Goal: Task Accomplishment & Management: Manage account settings

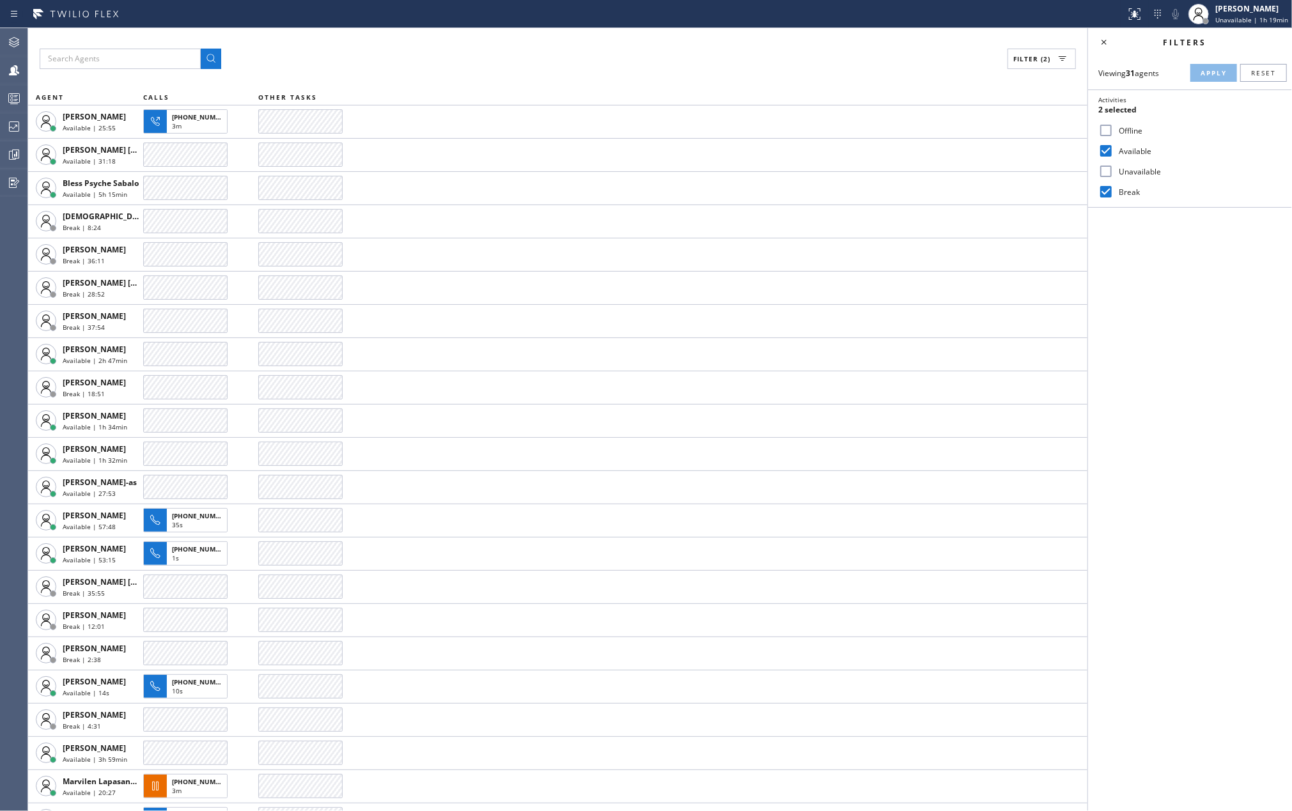
click at [818, 72] on div "Filter (2) AGENT CALLS OTHER TASKS [PERSON_NAME] Available | 25:55 [PHONE_NUMBE…" at bounding box center [557, 419] width 1059 height 783
click at [6, 150] on icon at bounding box center [13, 154] width 15 height 15
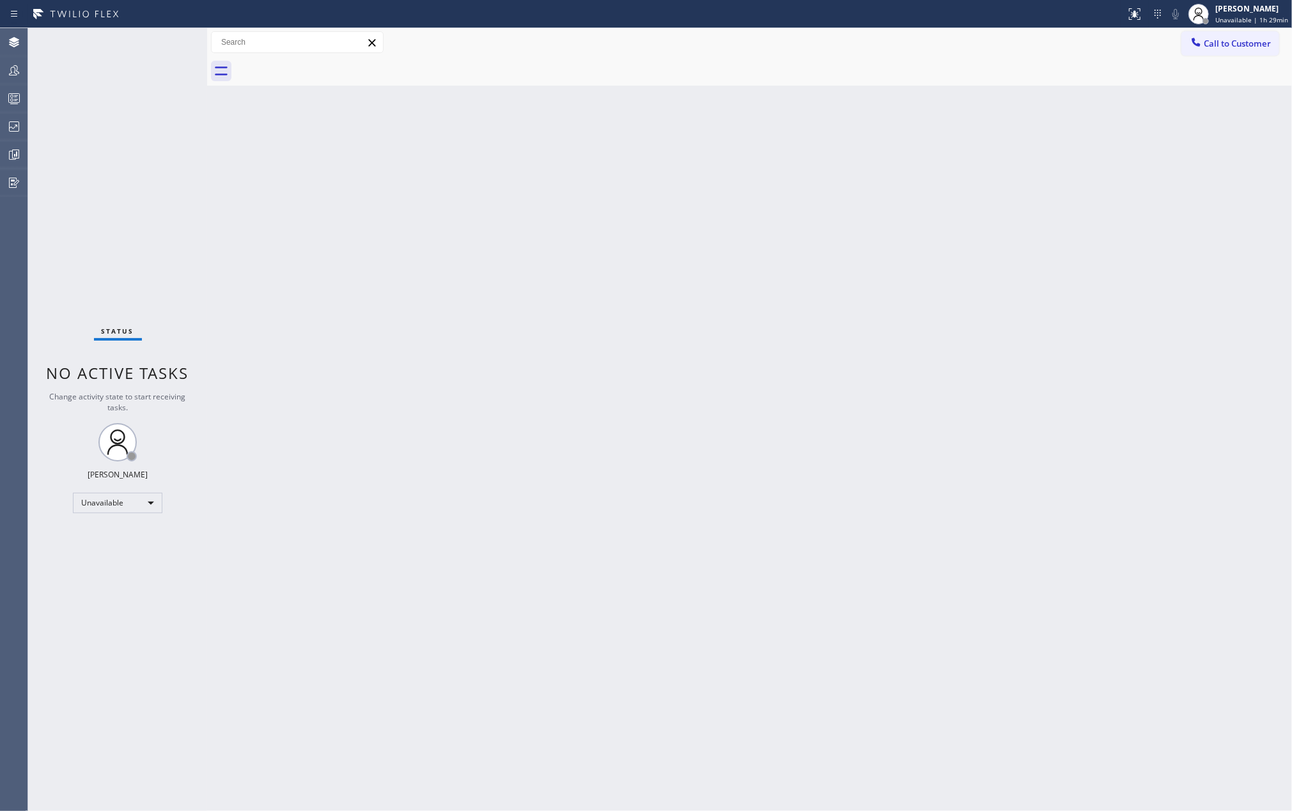
drag, startPoint x: 330, startPoint y: 224, endPoint x: 58, endPoint y: 159, distance: 279.8
click at [329, 224] on div "Back to Dashboard Change Sender ID Customers Technicians Select a contact Outbo…" at bounding box center [749, 419] width 1085 height 783
click at [8, 98] on icon at bounding box center [13, 98] width 15 height 15
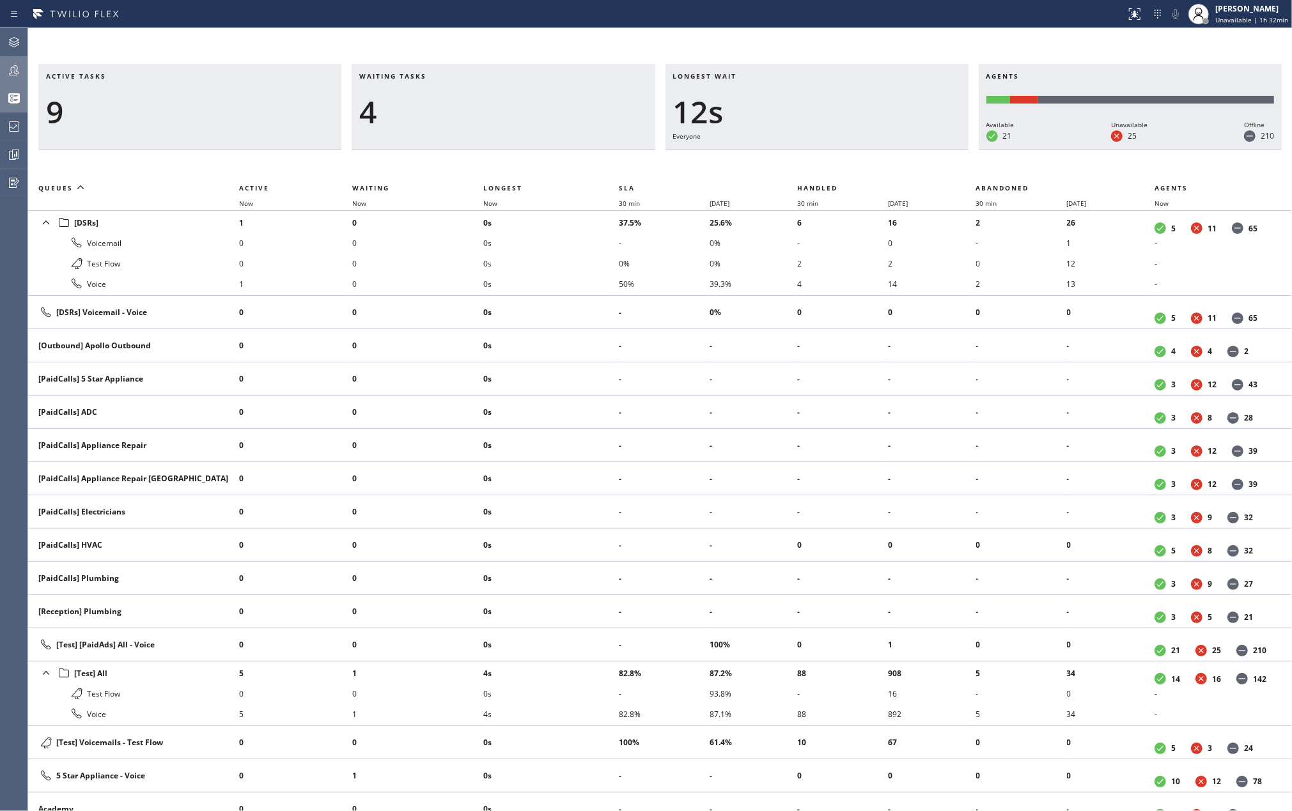
click at [21, 72] on icon at bounding box center [13, 70] width 15 height 15
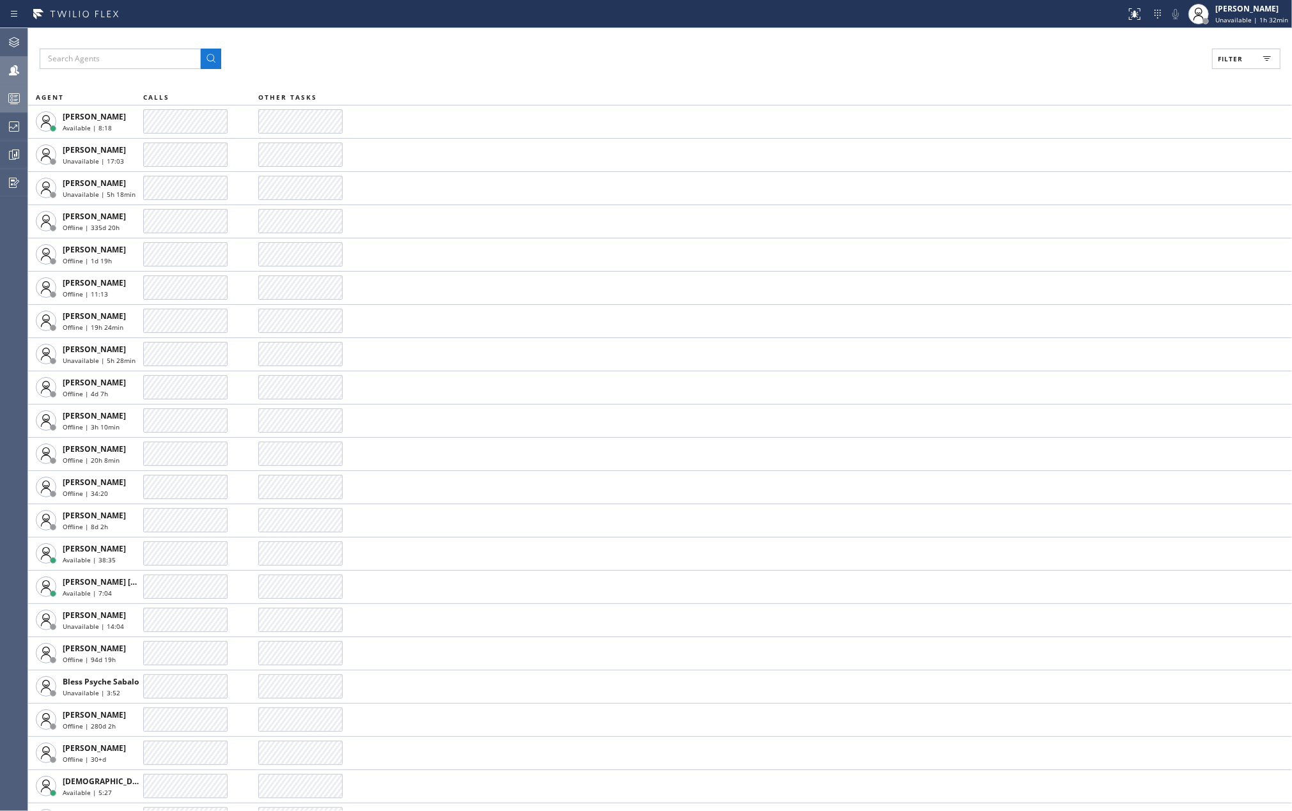
click at [1227, 57] on span "Filter" at bounding box center [1230, 58] width 25 height 9
click at [1113, 151] on input "Available" at bounding box center [1105, 150] width 15 height 15
checkbox input "true"
click at [1105, 190] on input "Break" at bounding box center [1105, 191] width 15 height 15
click at [1206, 72] on span "Apply" at bounding box center [1213, 72] width 26 height 9
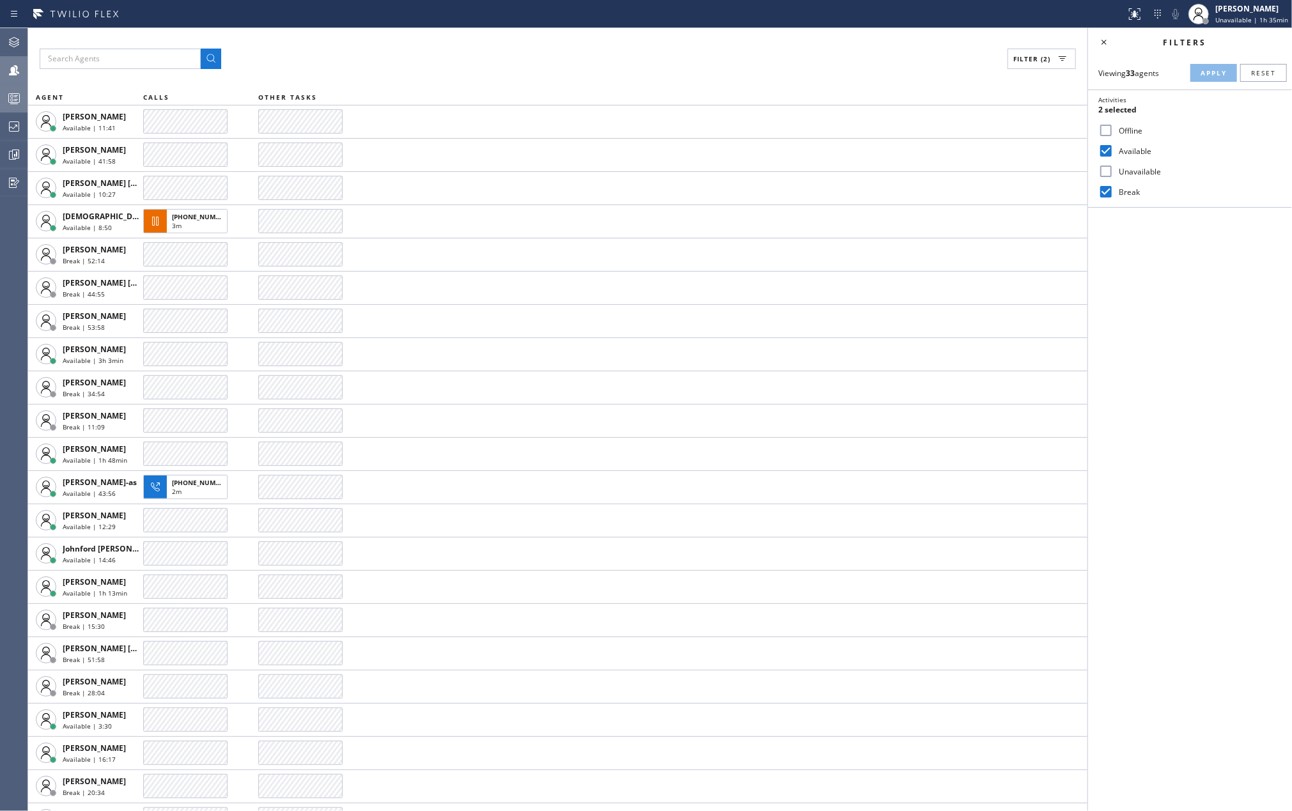
click at [17, 95] on icon at bounding box center [13, 98] width 15 height 15
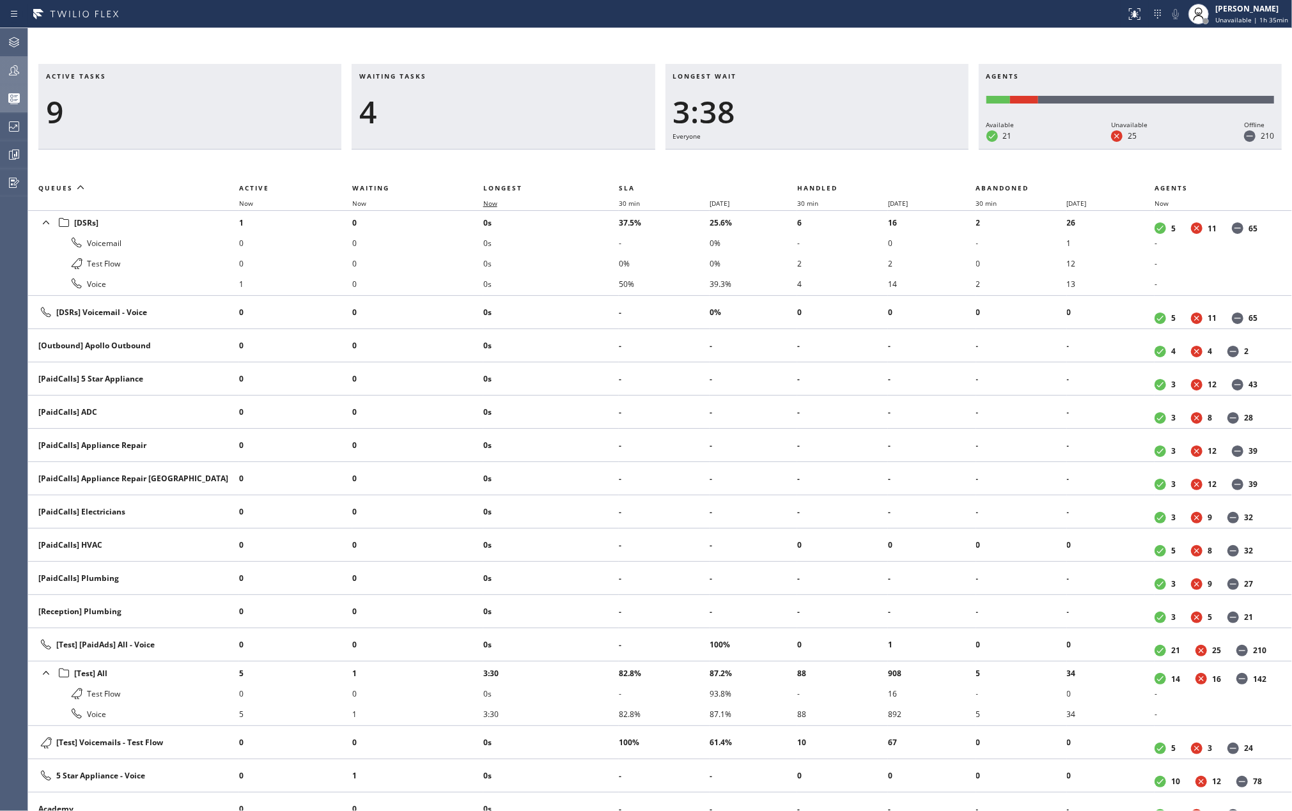
click at [501, 201] on span "Now" at bounding box center [497, 203] width 29 height 9
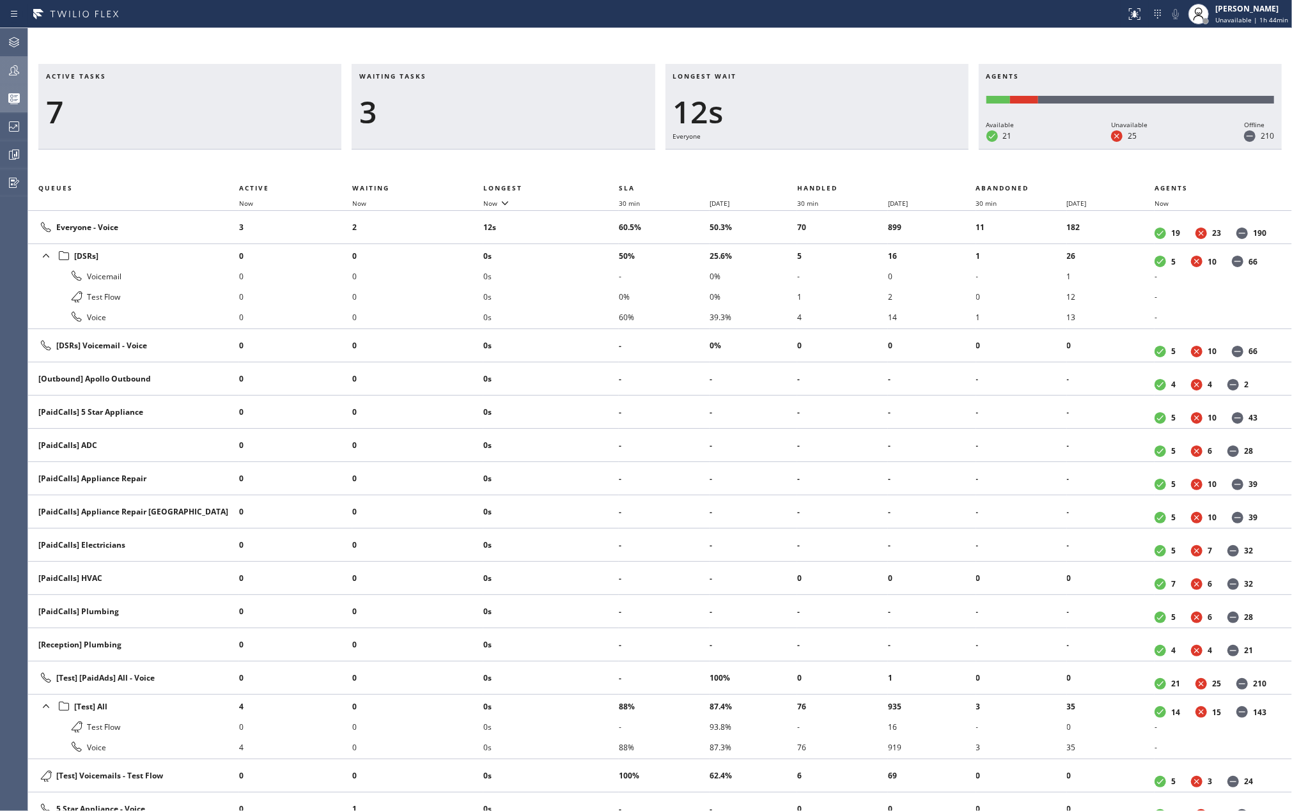
click at [562, 290] on li "0s" at bounding box center [551, 296] width 136 height 20
click at [499, 199] on icon at bounding box center [504, 202] width 15 height 15
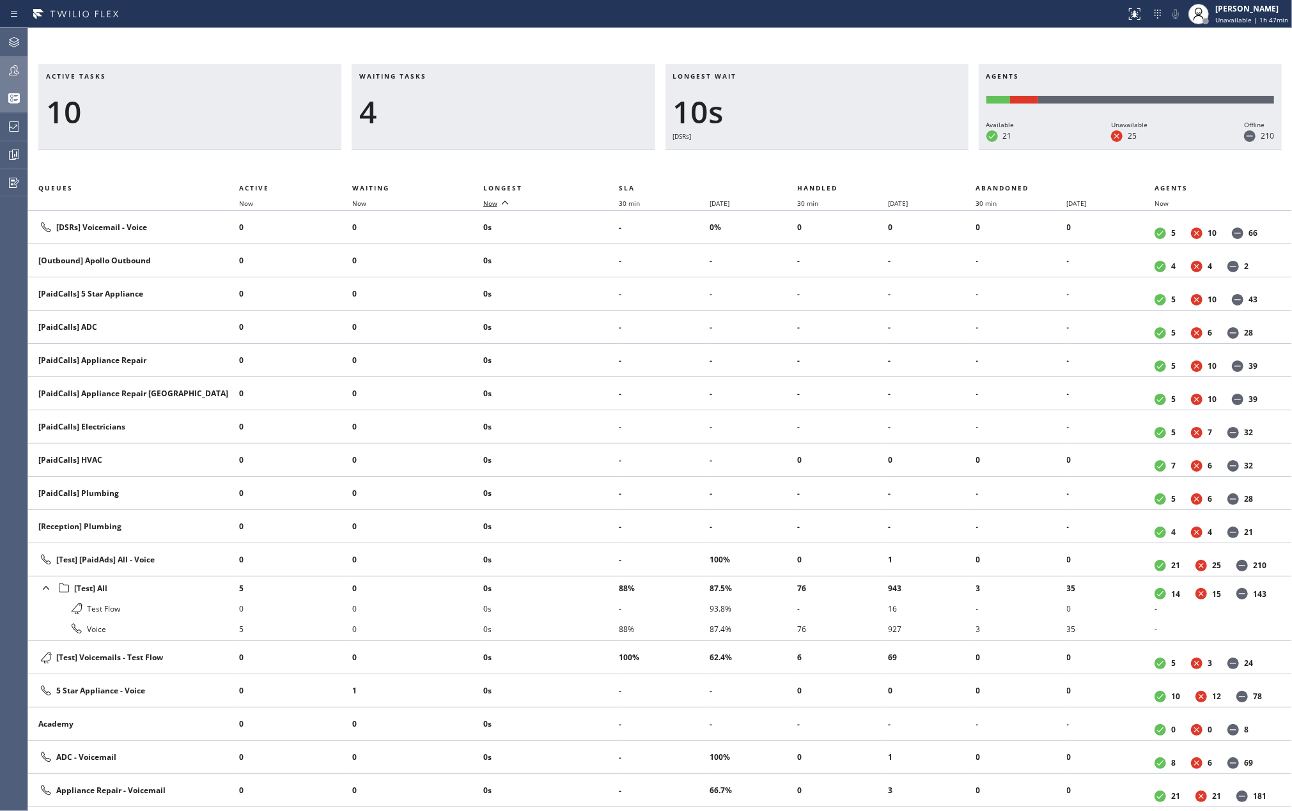
click at [499, 199] on icon at bounding box center [504, 202] width 15 height 15
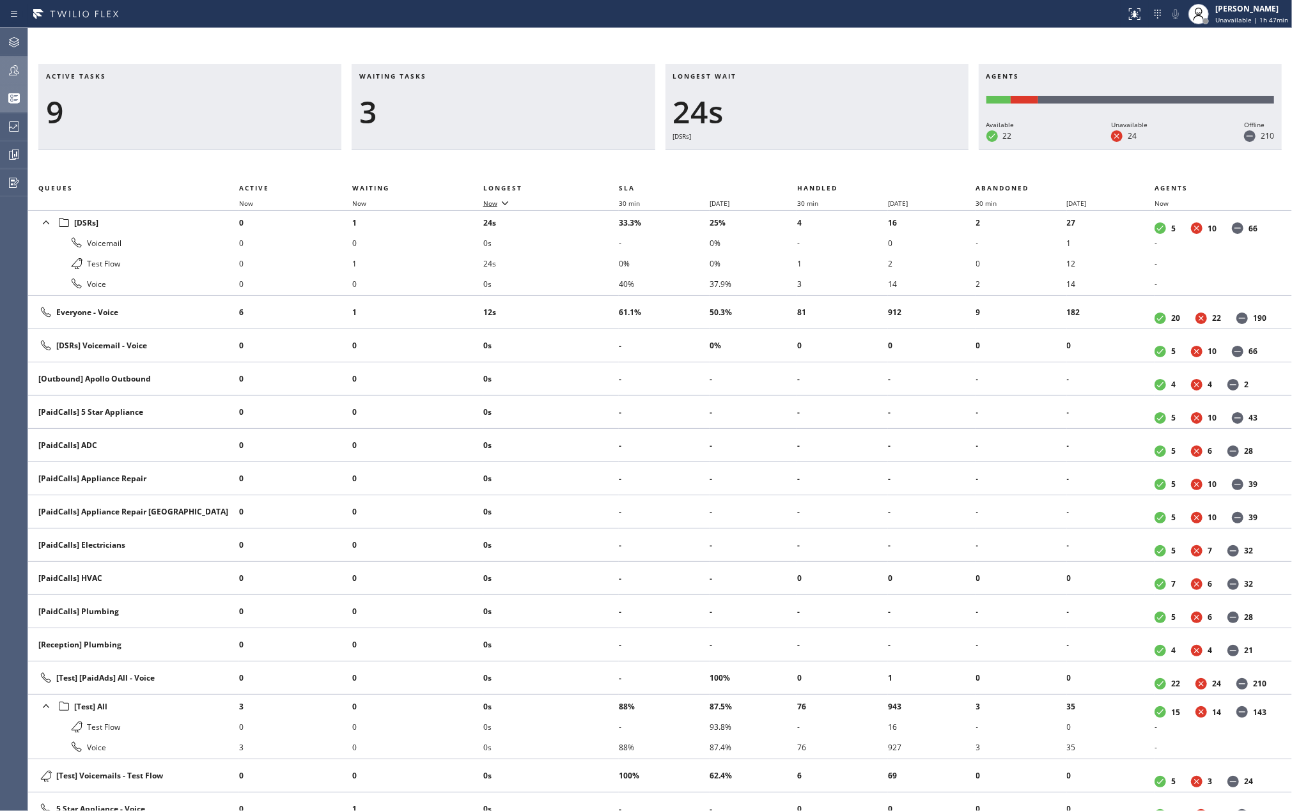
click at [23, 75] on div at bounding box center [14, 70] width 28 height 15
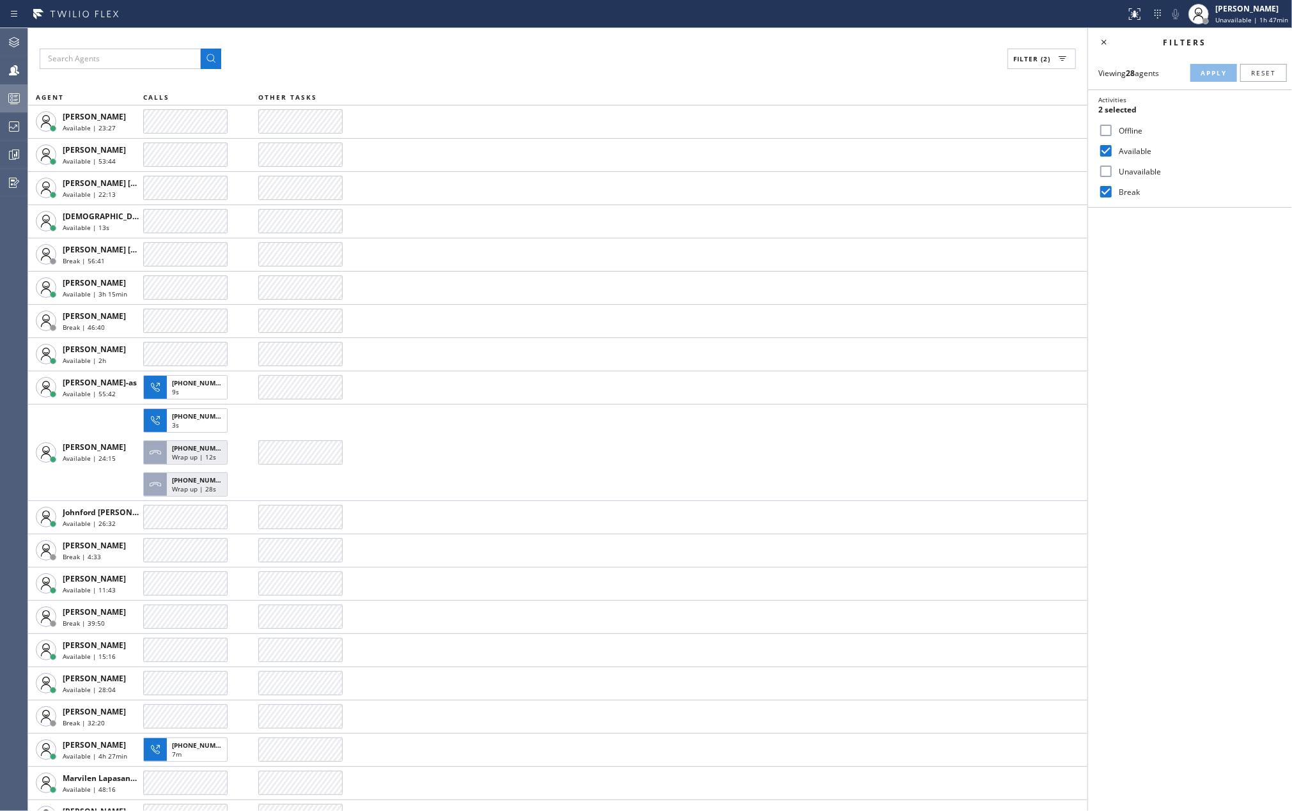
click at [1112, 188] on input "Break" at bounding box center [1105, 191] width 15 height 15
checkbox input "false"
click at [1208, 81] on button "Apply" at bounding box center [1213, 73] width 47 height 18
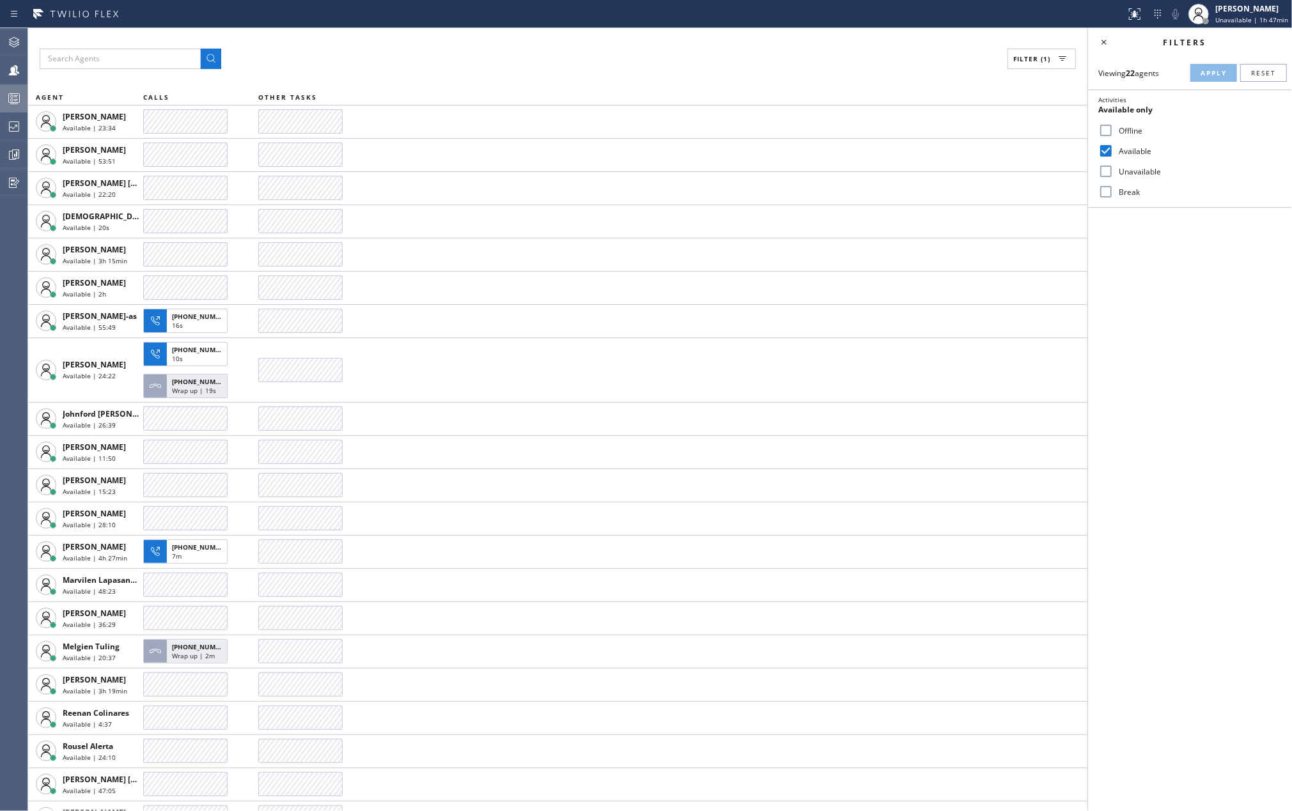
click at [13, 101] on icon at bounding box center [13, 98] width 15 height 15
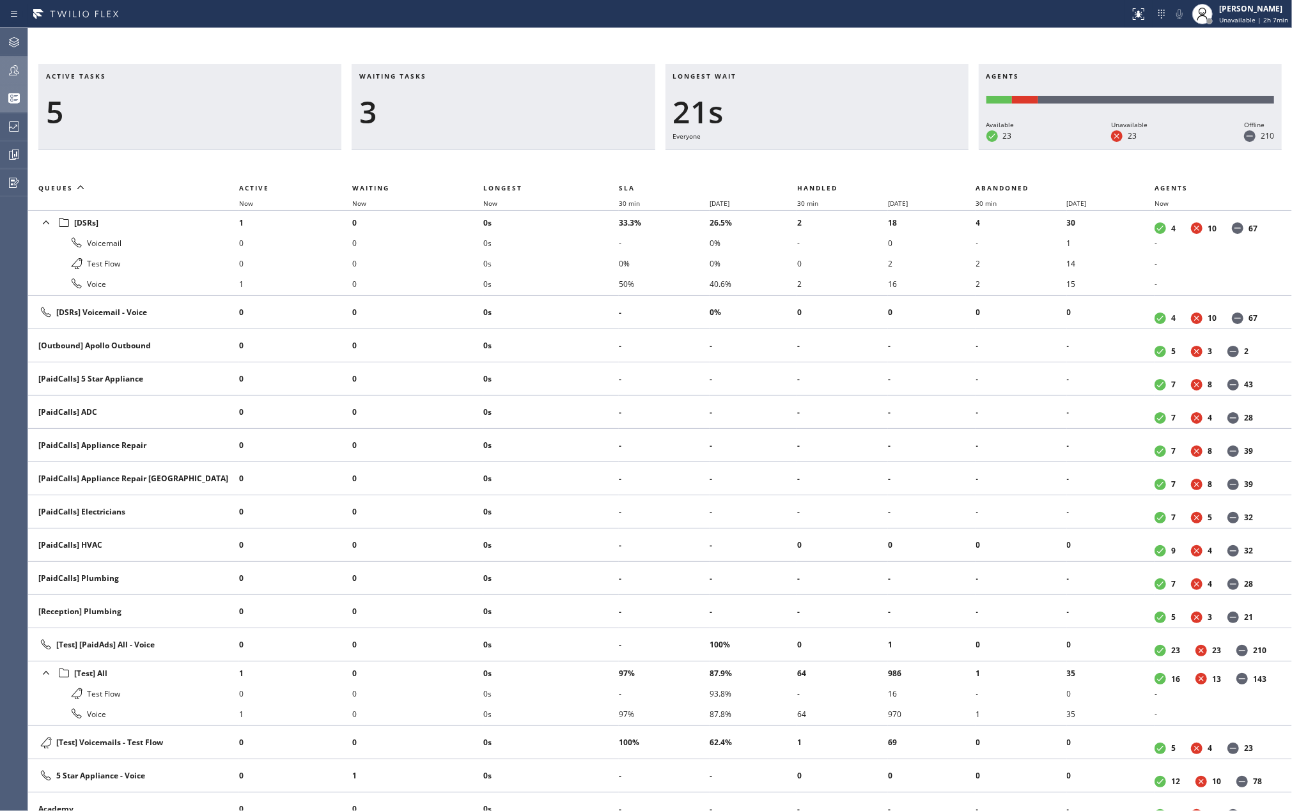
click at [19, 73] on icon at bounding box center [13, 70] width 15 height 15
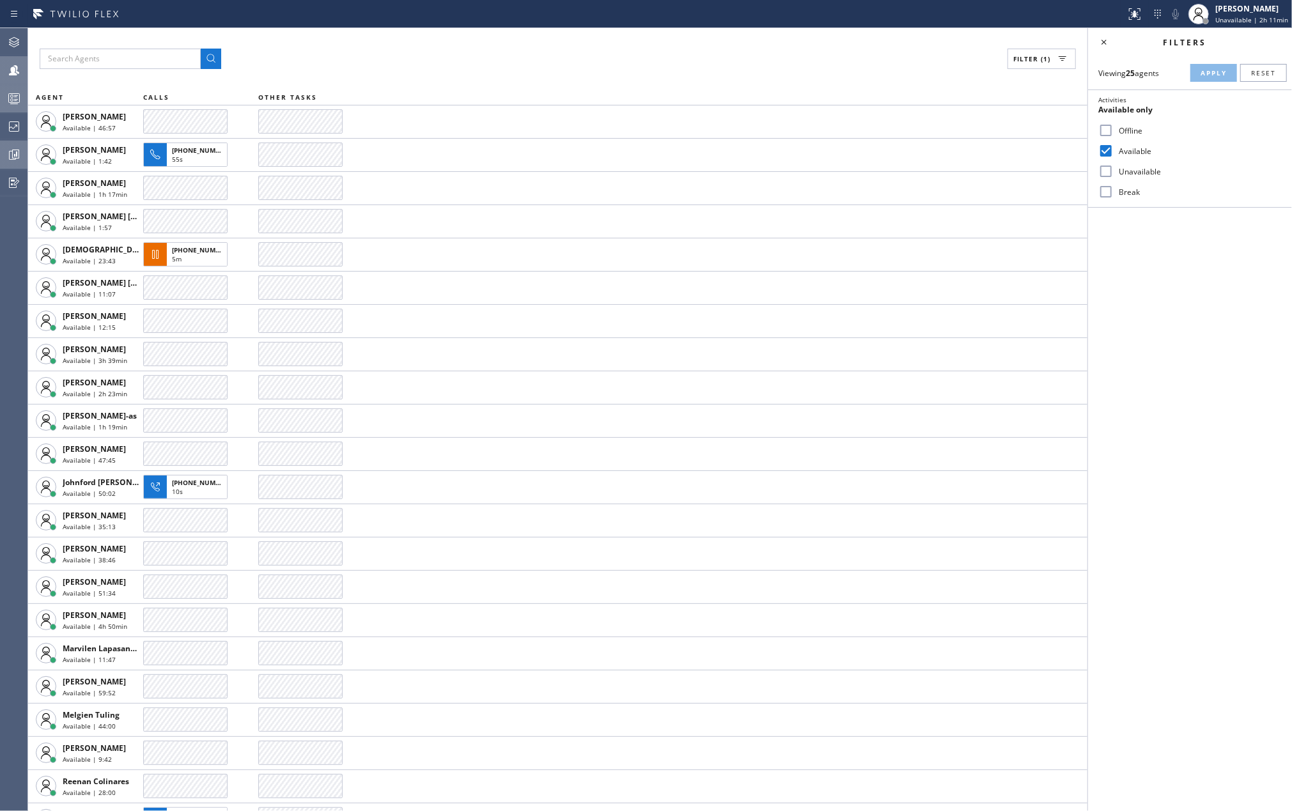
click at [19, 154] on icon at bounding box center [15, 154] width 7 height 9
